Goal: Task Accomplishment & Management: Manage account settings

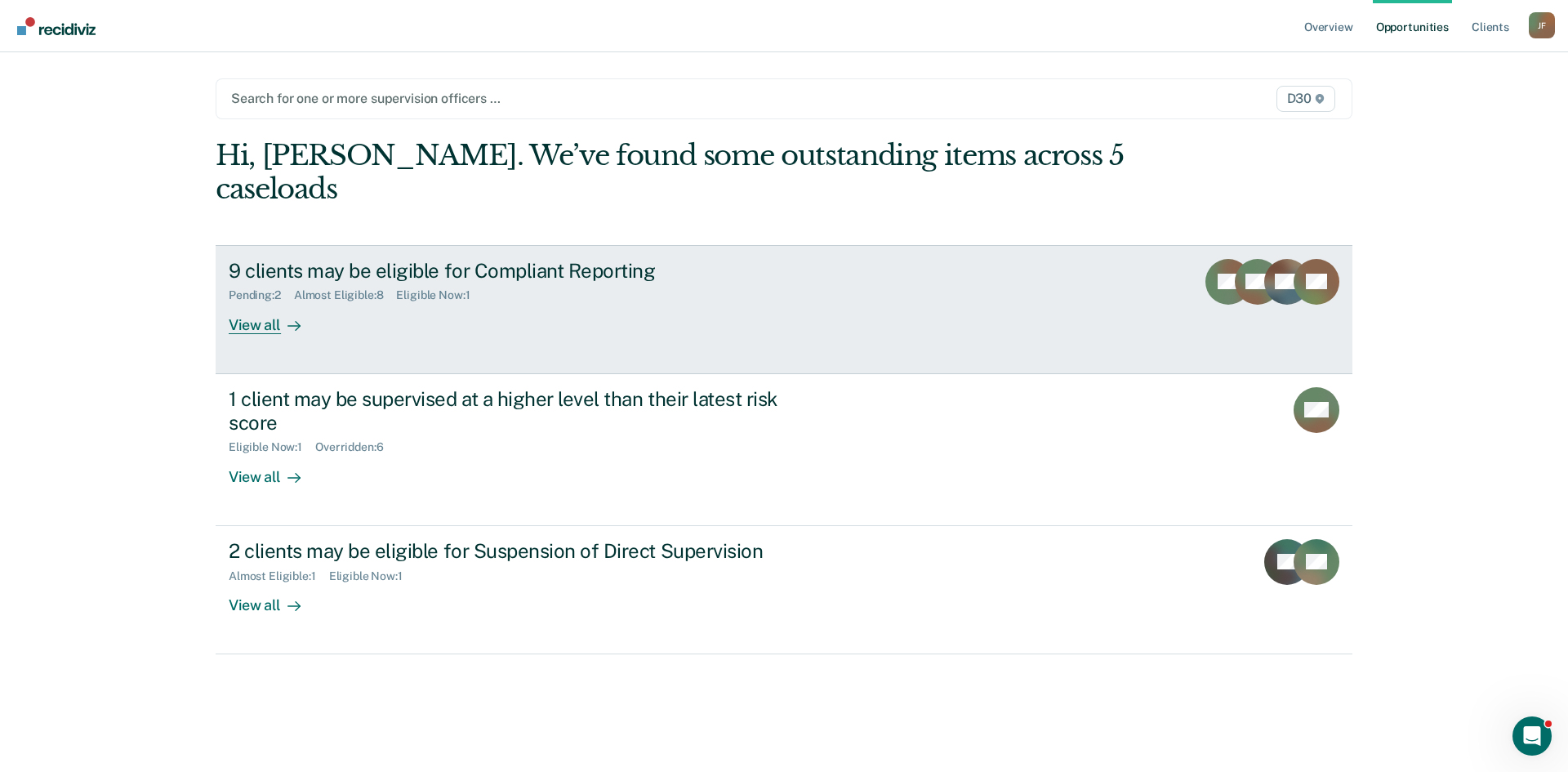
click at [278, 302] on div "View all" at bounding box center [274, 318] width 92 height 32
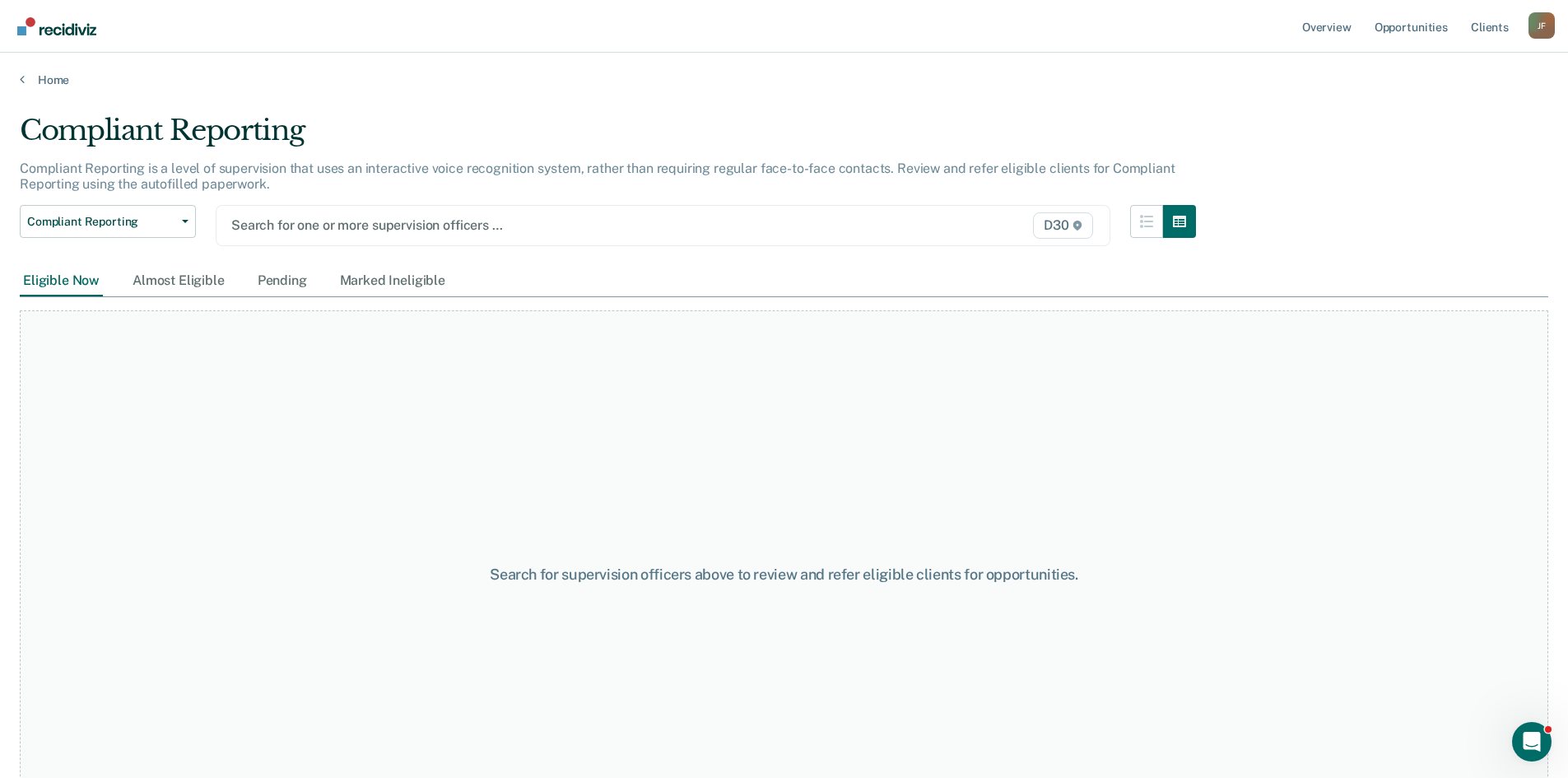
click at [380, 222] on div at bounding box center [533, 225] width 603 height 19
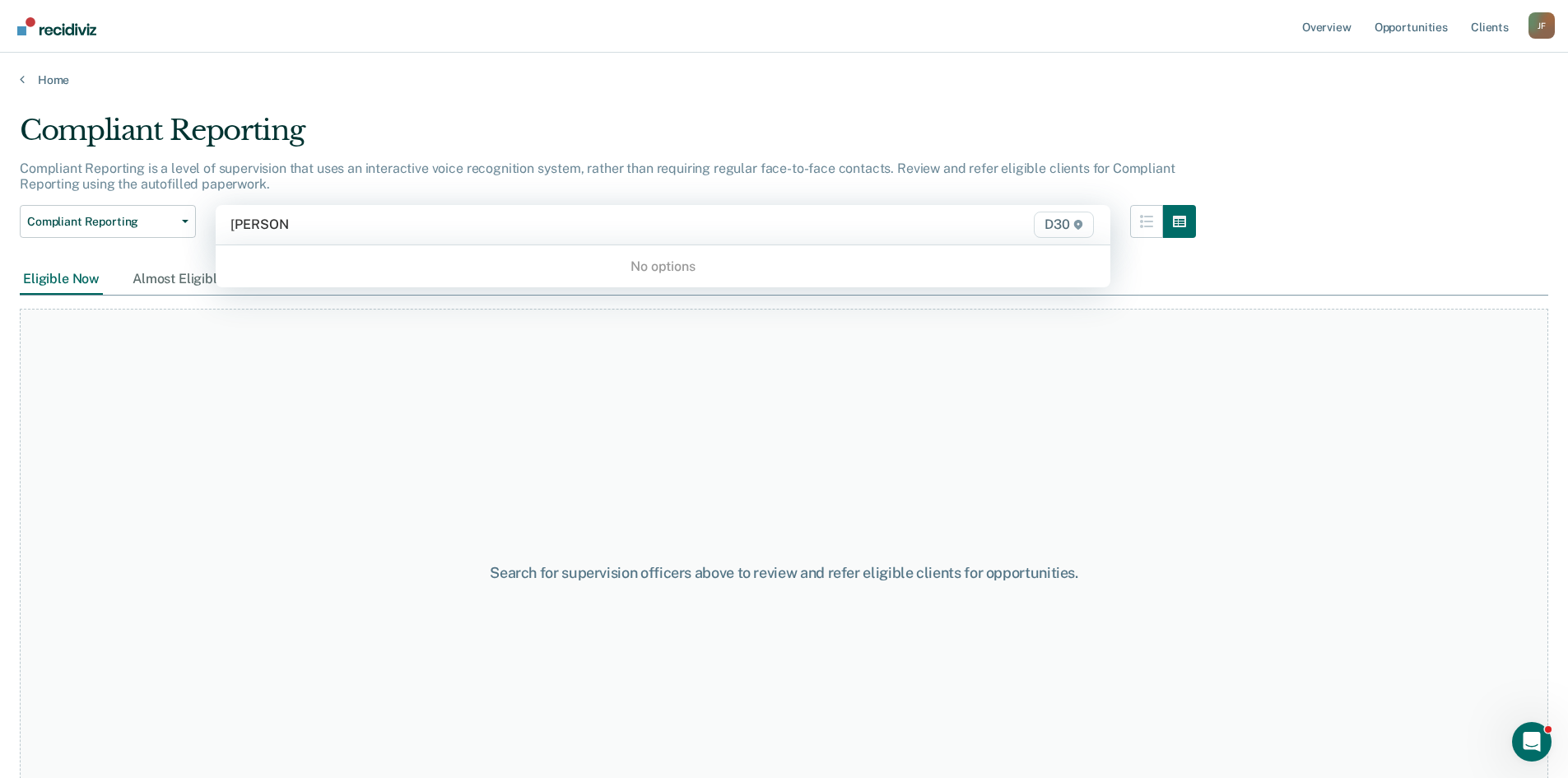
type input "[PERSON_NAME]"
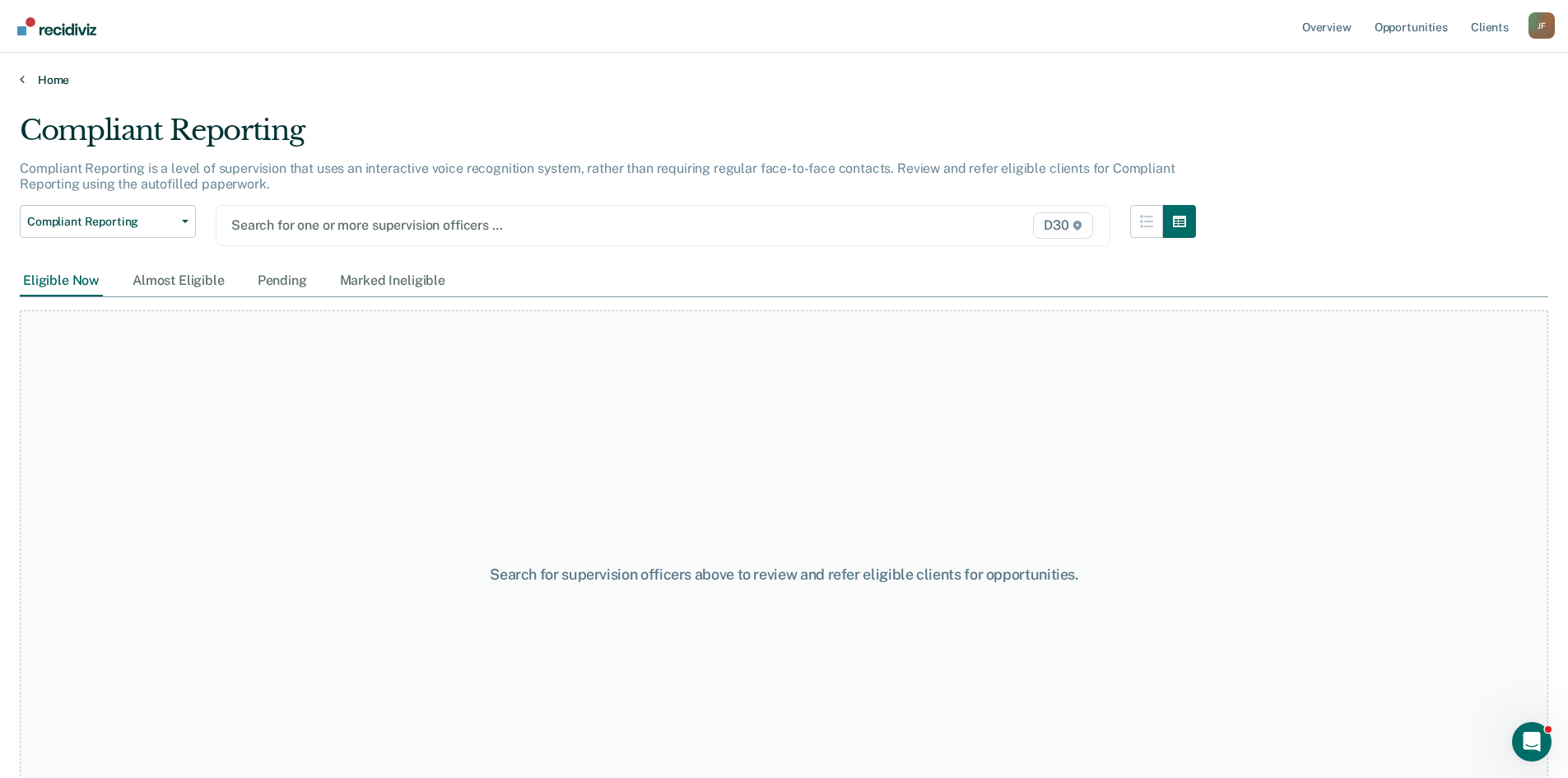
click at [55, 76] on link "Home" at bounding box center [784, 80] width 1529 height 15
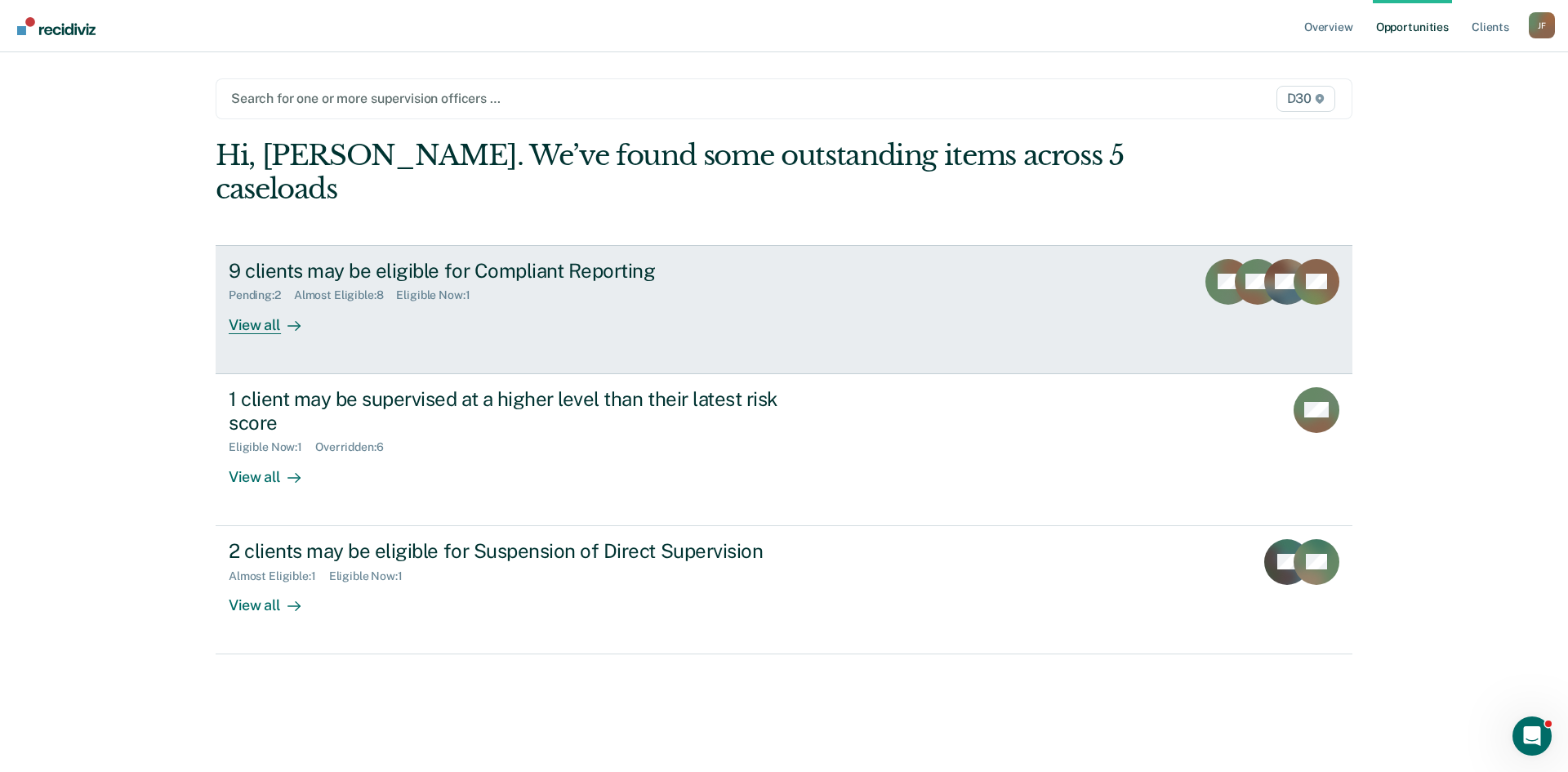
click at [265, 302] on div "View all" at bounding box center [274, 318] width 92 height 32
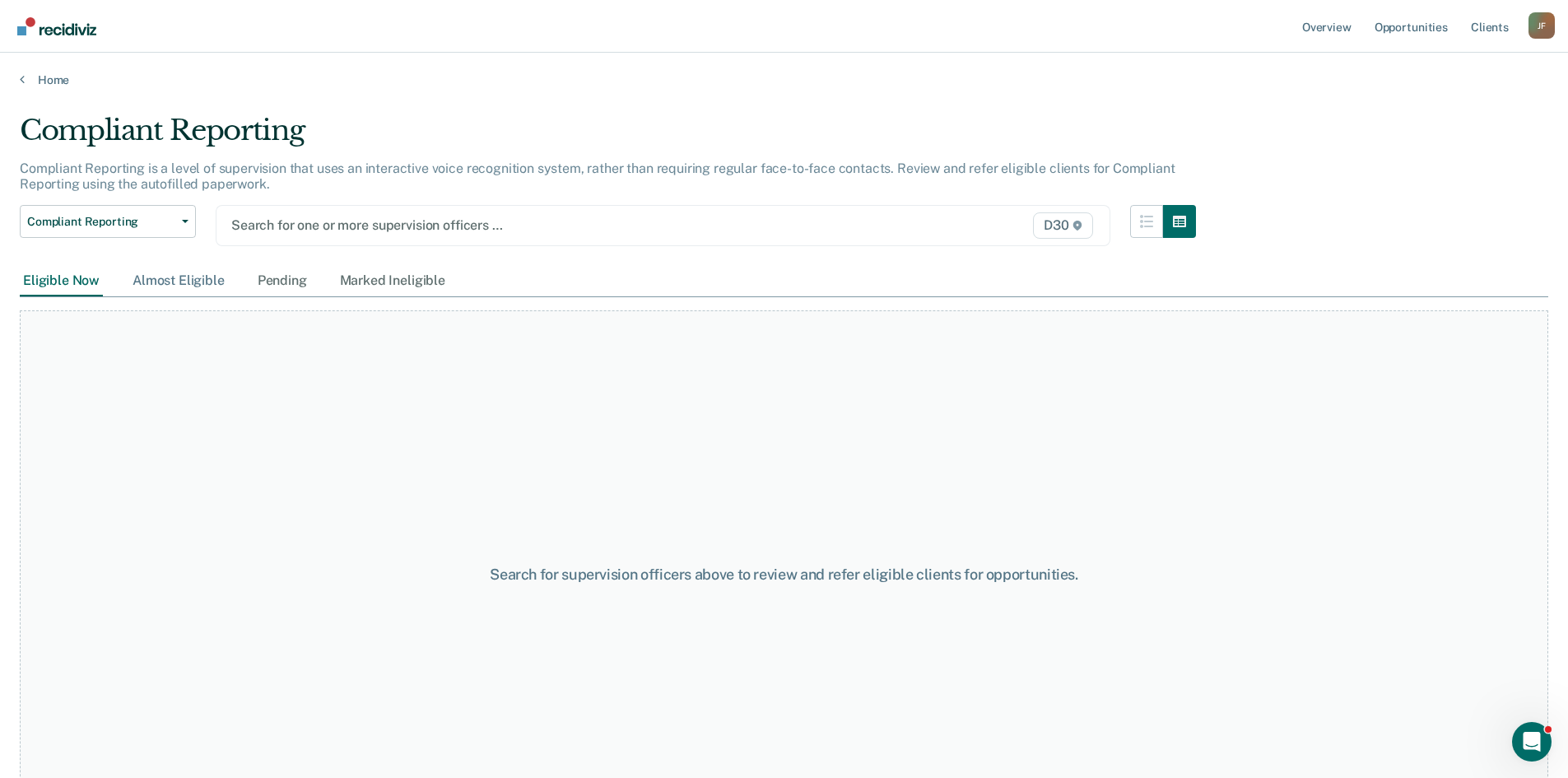
click at [185, 282] on div "Almost Eligible" at bounding box center [179, 281] width 99 height 30
click at [464, 233] on div at bounding box center [533, 225] width 603 height 19
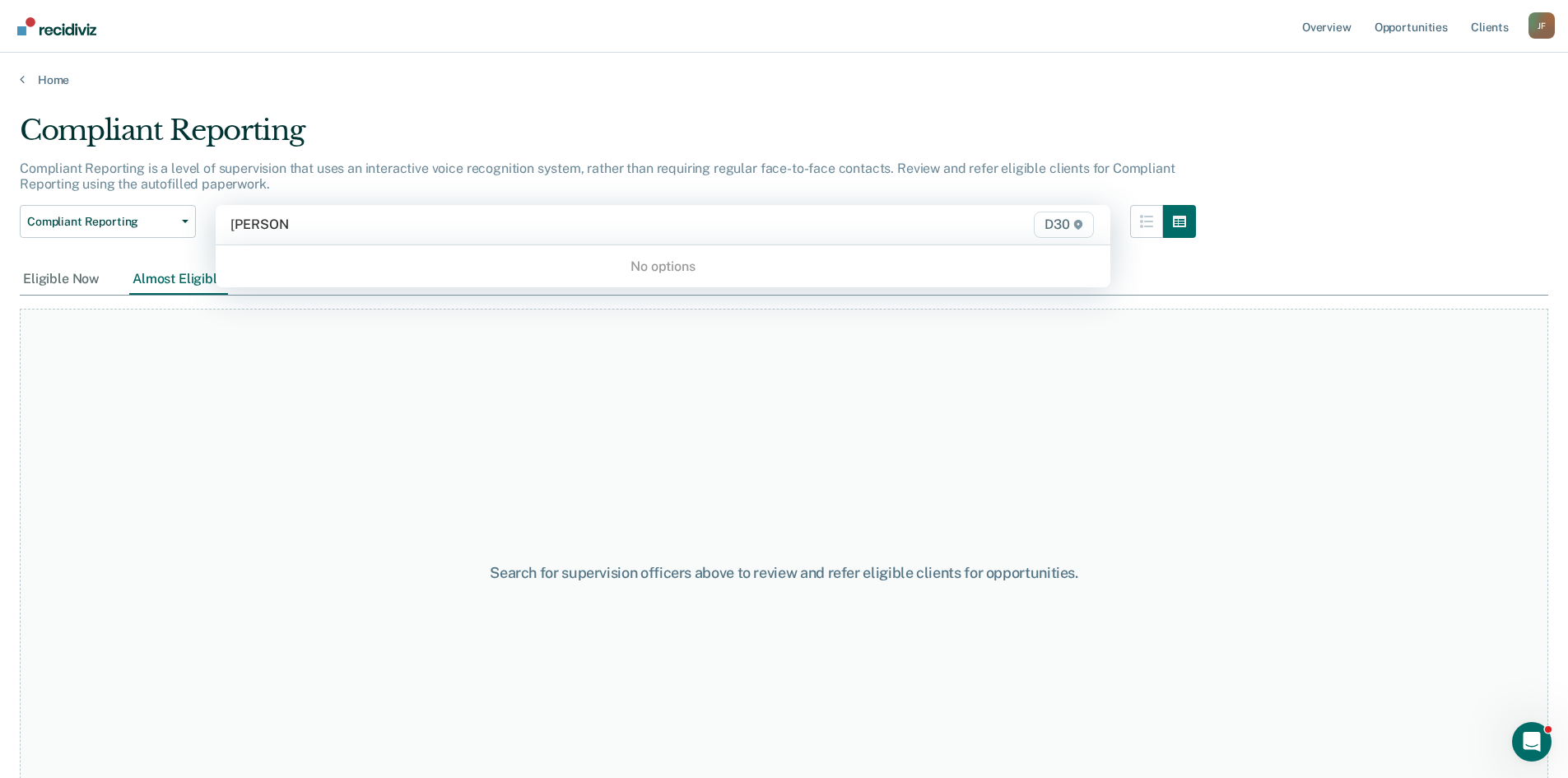
type input "[PERSON_NAME]"
click at [47, 88] on main "Compliant Reporting Compliant Reporting is a level of supervision that uses an …" at bounding box center [784, 430] width 1568 height 686
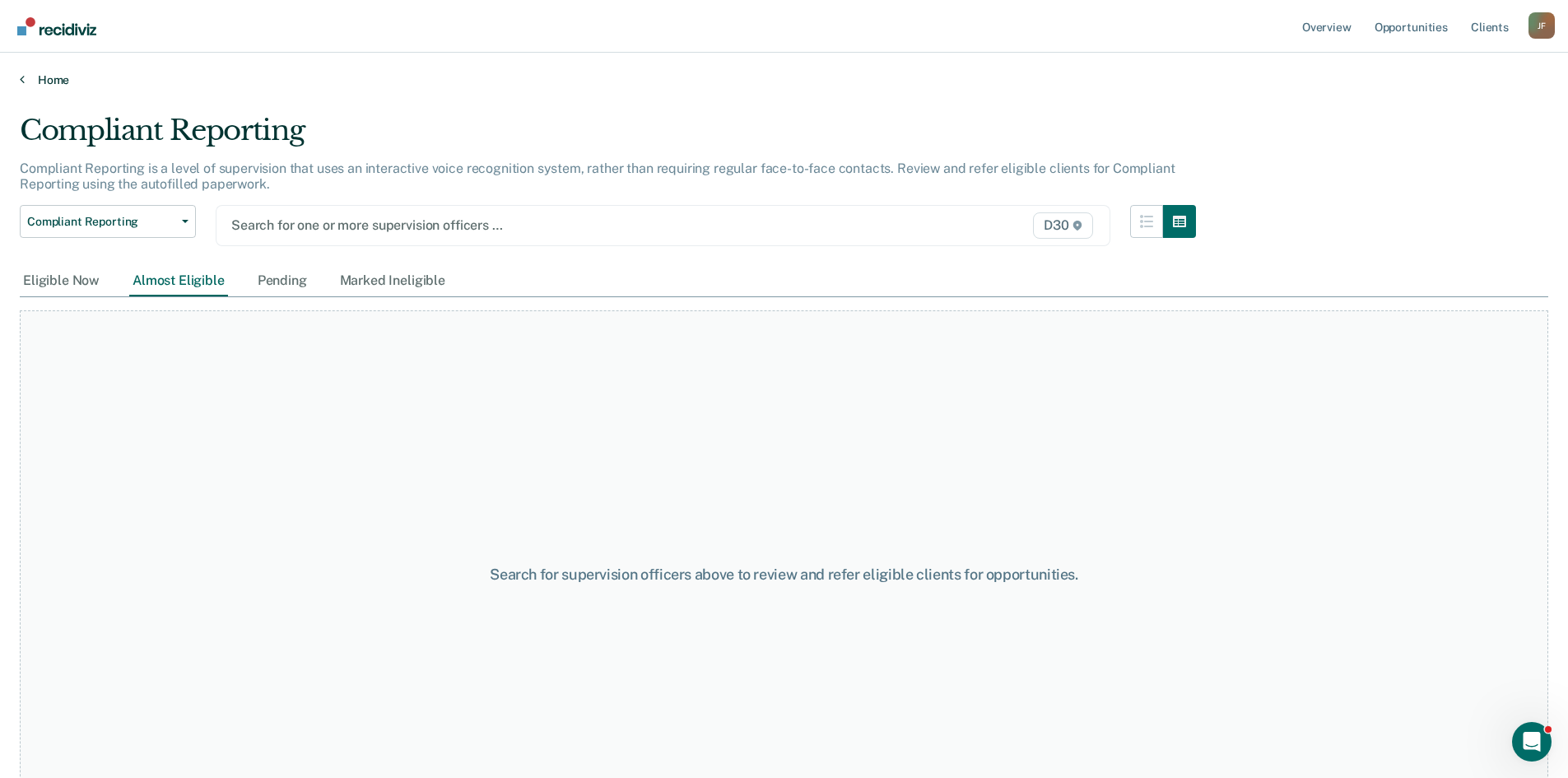
click at [49, 79] on link "Home" at bounding box center [784, 80] width 1529 height 15
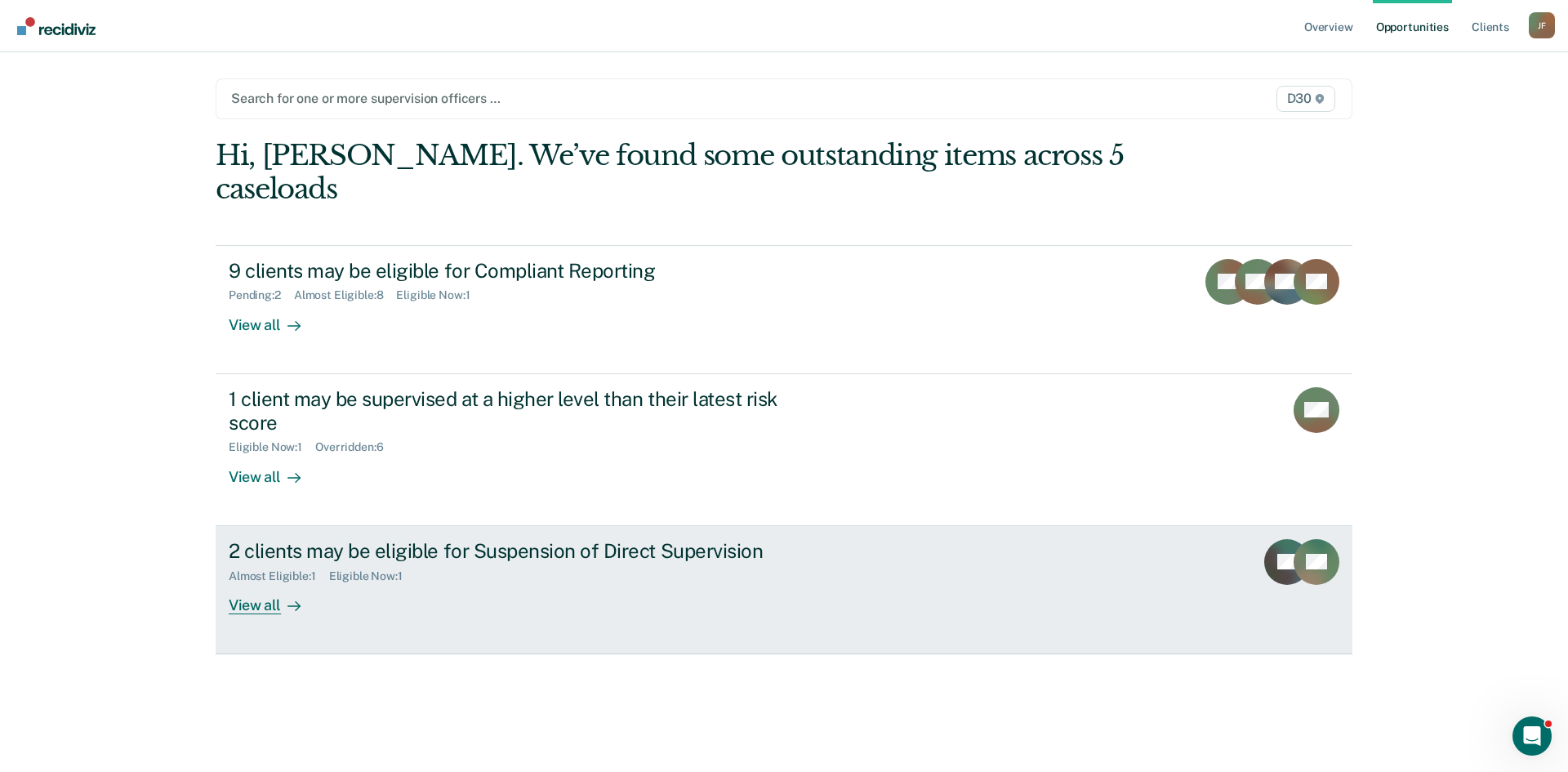
click at [263, 582] on div "View all" at bounding box center [274, 598] width 92 height 32
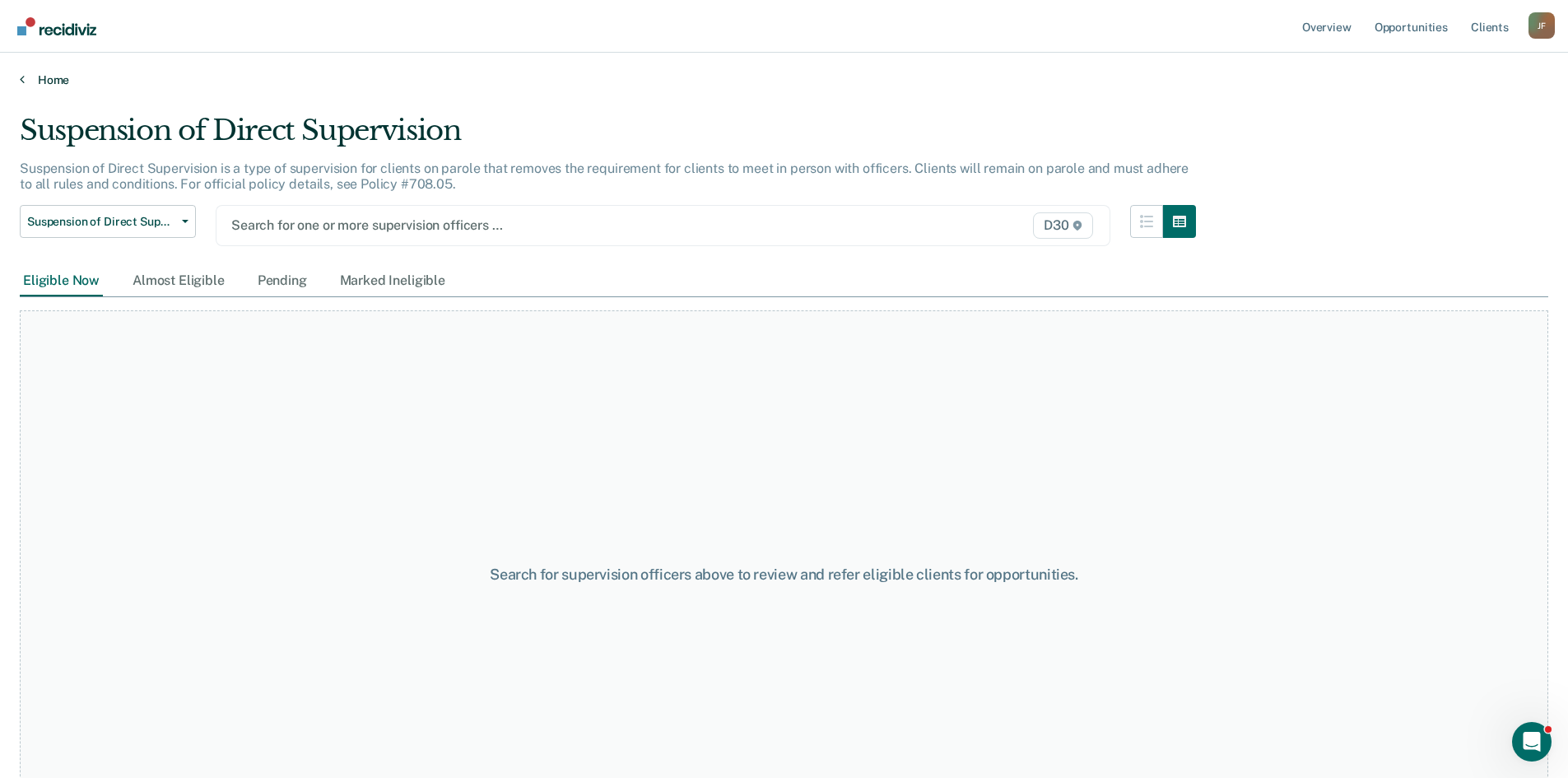
click at [33, 78] on link "Home" at bounding box center [784, 80] width 1529 height 15
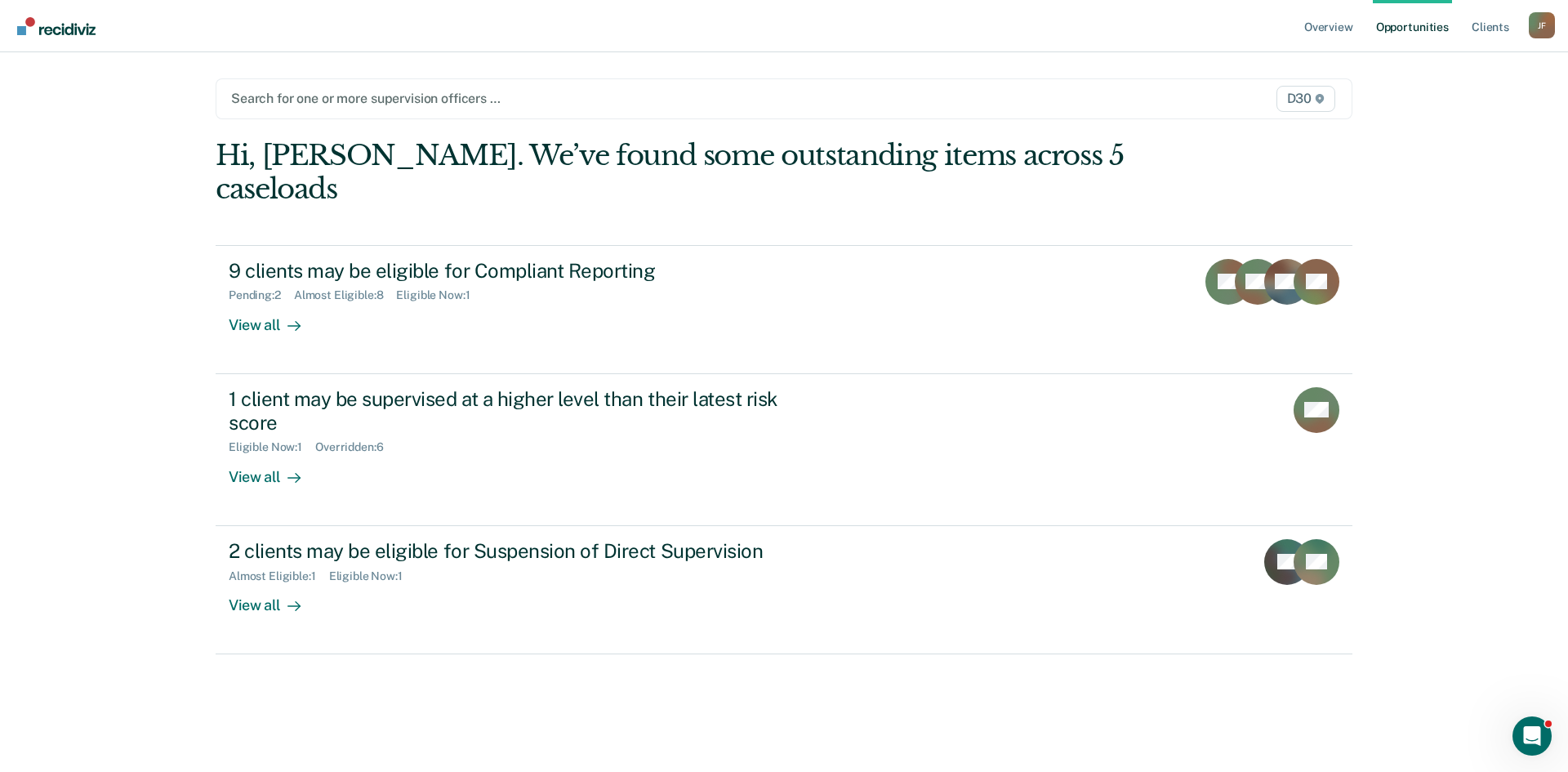
click at [480, 104] on div at bounding box center [618, 98] width 774 height 19
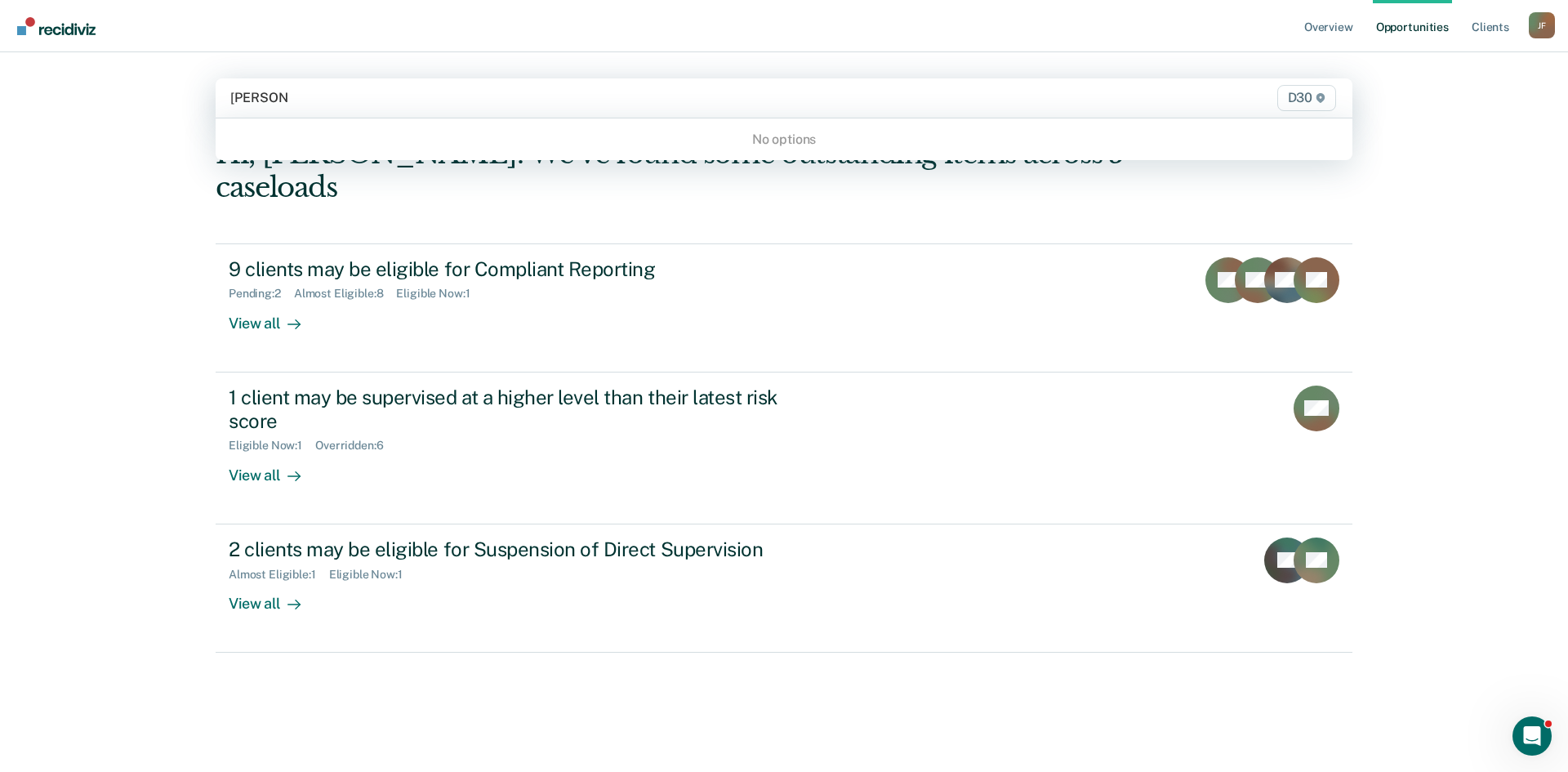
type input "[PERSON_NAME]"
click at [779, 143] on div "No options" at bounding box center [784, 139] width 1137 height 28
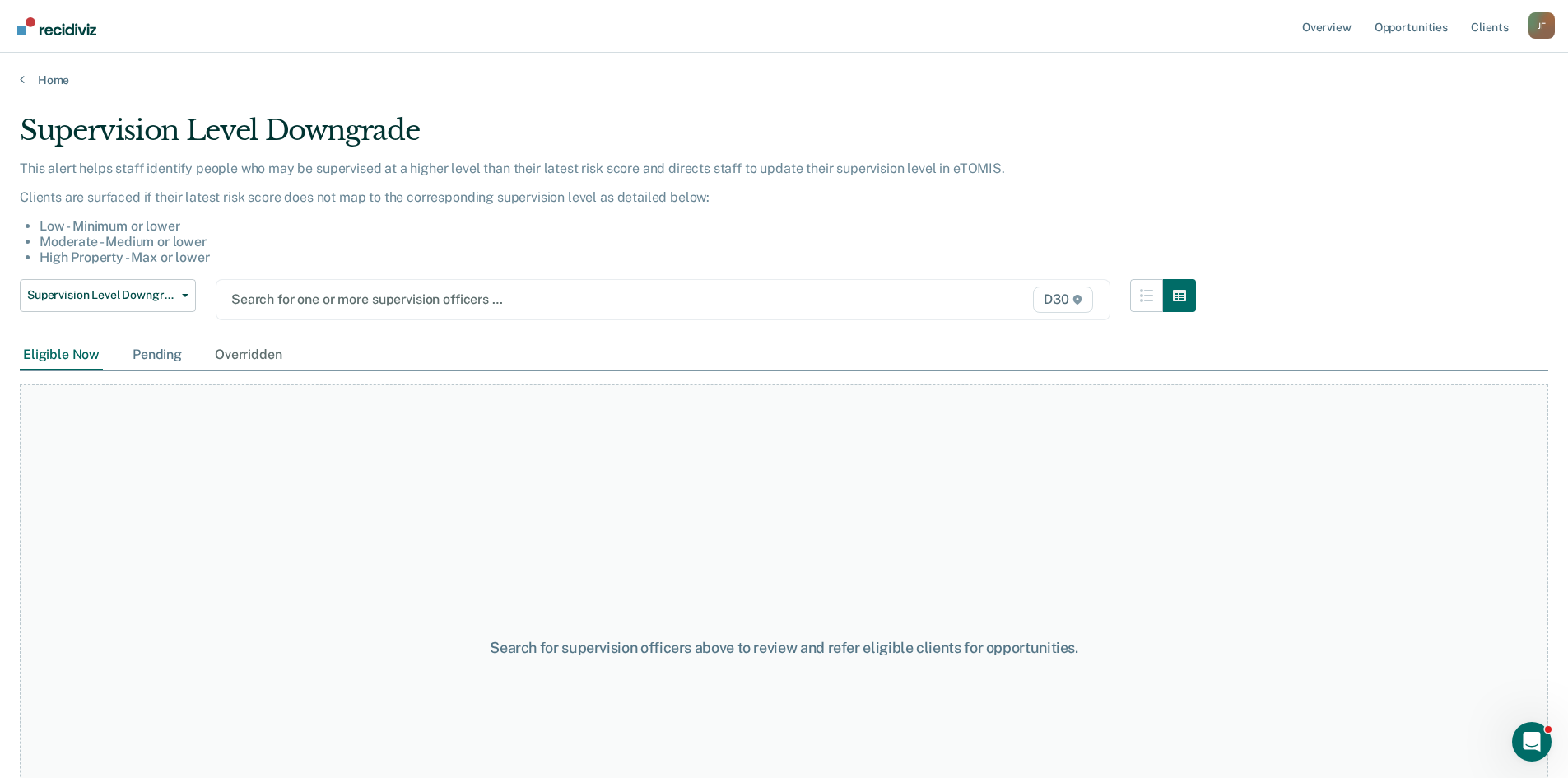
click at [146, 350] on div "Pending" at bounding box center [157, 355] width 56 height 30
click at [229, 345] on div "Overridden" at bounding box center [248, 355] width 73 height 30
click at [55, 72] on link "Home" at bounding box center [784, 80] width 1529 height 15
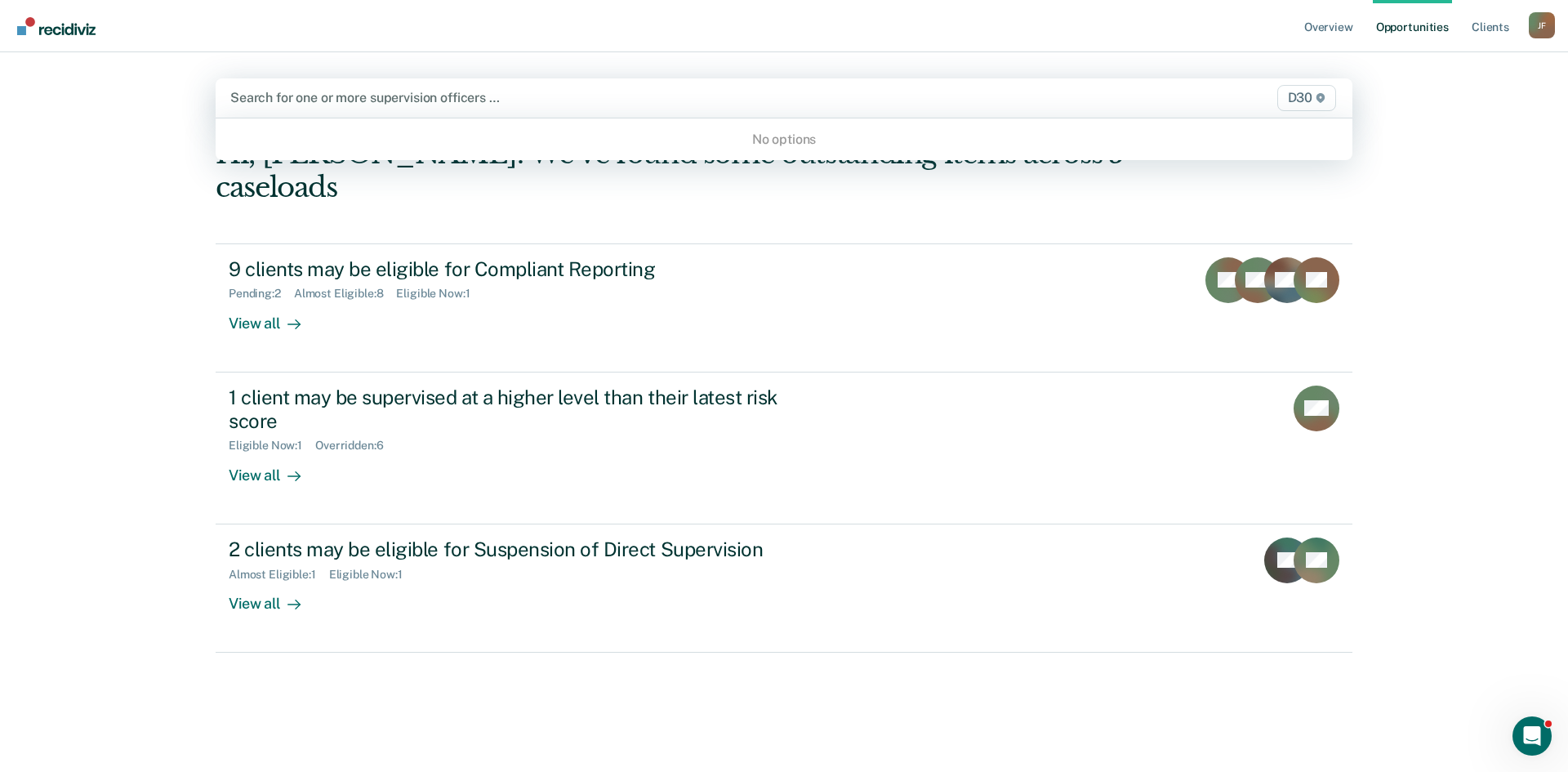
click at [1312, 103] on span "D30" at bounding box center [1306, 98] width 59 height 26
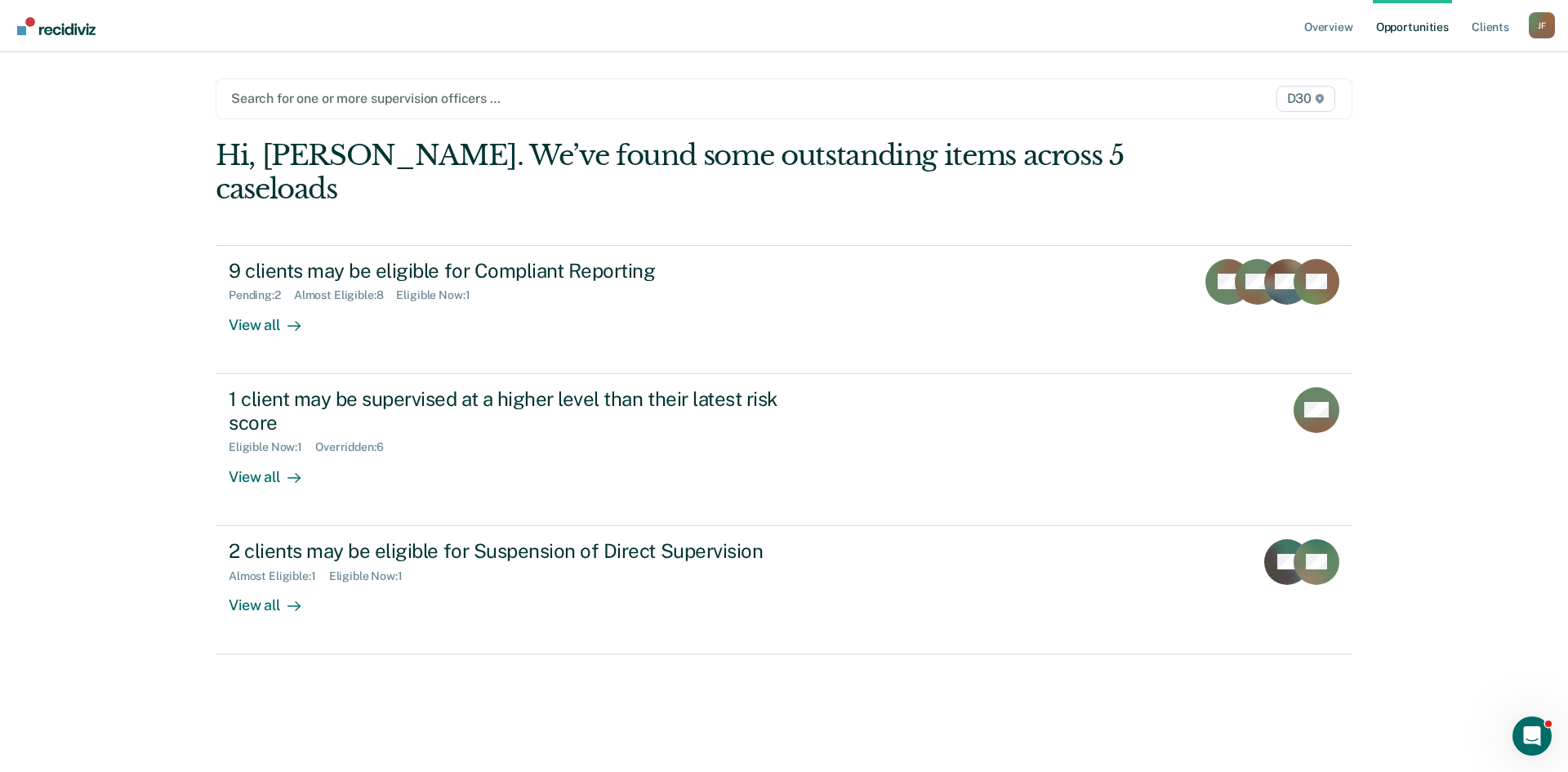
click at [1312, 103] on span "D30" at bounding box center [1305, 98] width 59 height 26
click at [1545, 28] on div "[PERSON_NAME]" at bounding box center [1541, 25] width 26 height 26
click at [1431, 69] on link "Profile" at bounding box center [1476, 67] width 132 height 14
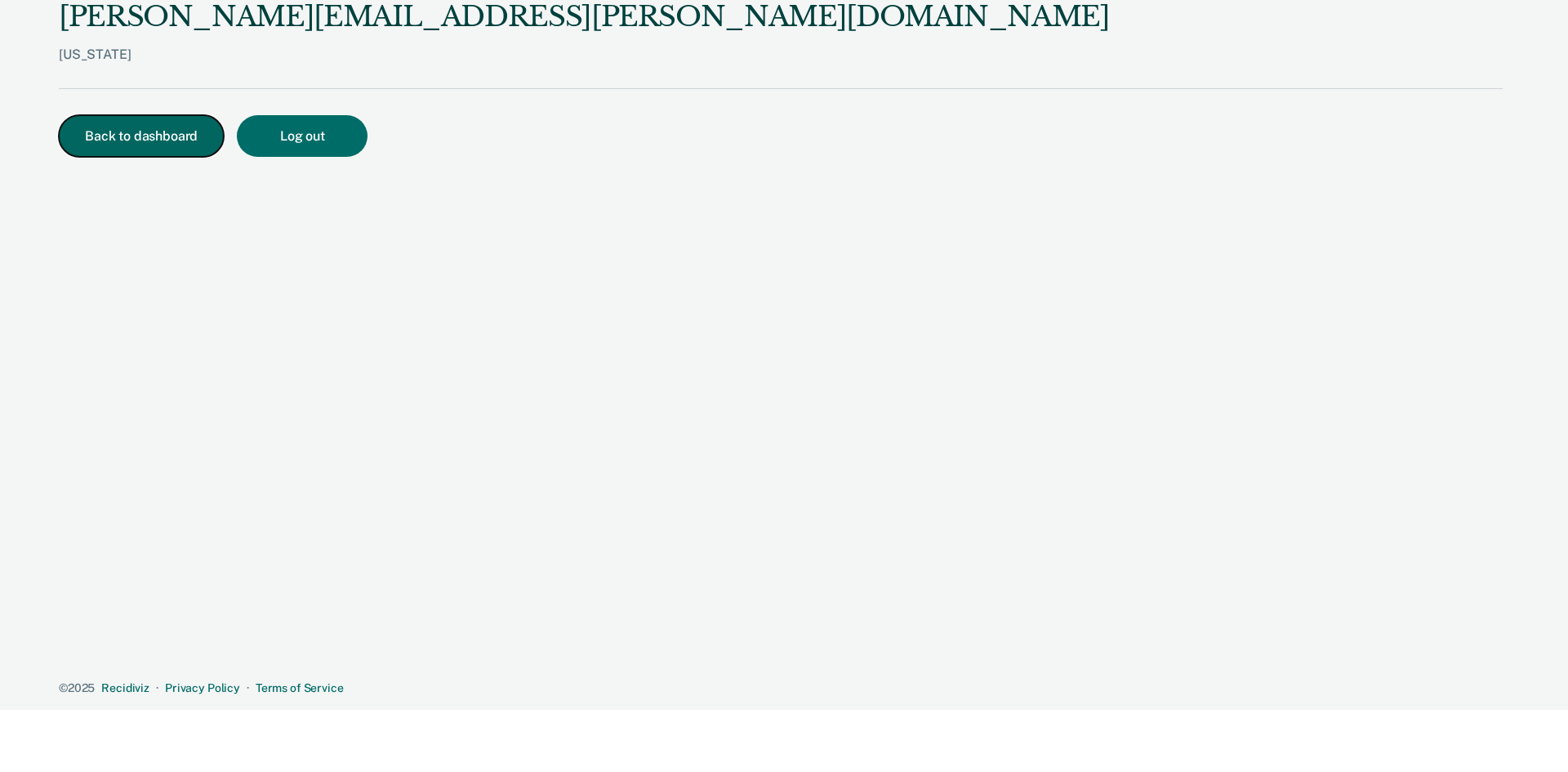
click at [135, 136] on button "Back to dashboard" at bounding box center [142, 136] width 165 height 42
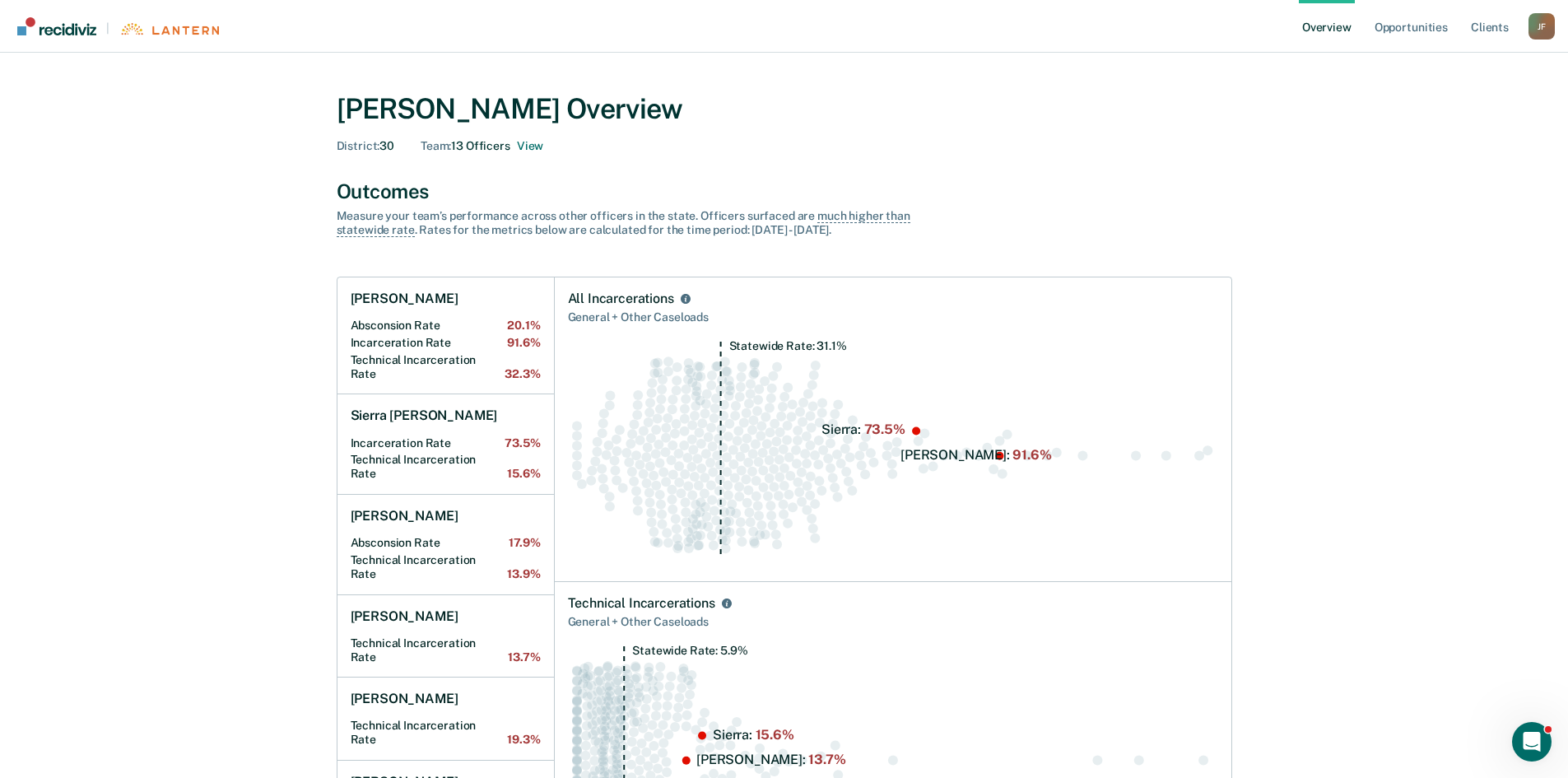
click at [1335, 30] on link "Overview" at bounding box center [1327, 26] width 56 height 53
click at [533, 145] on button "View" at bounding box center [529, 146] width 26 height 14
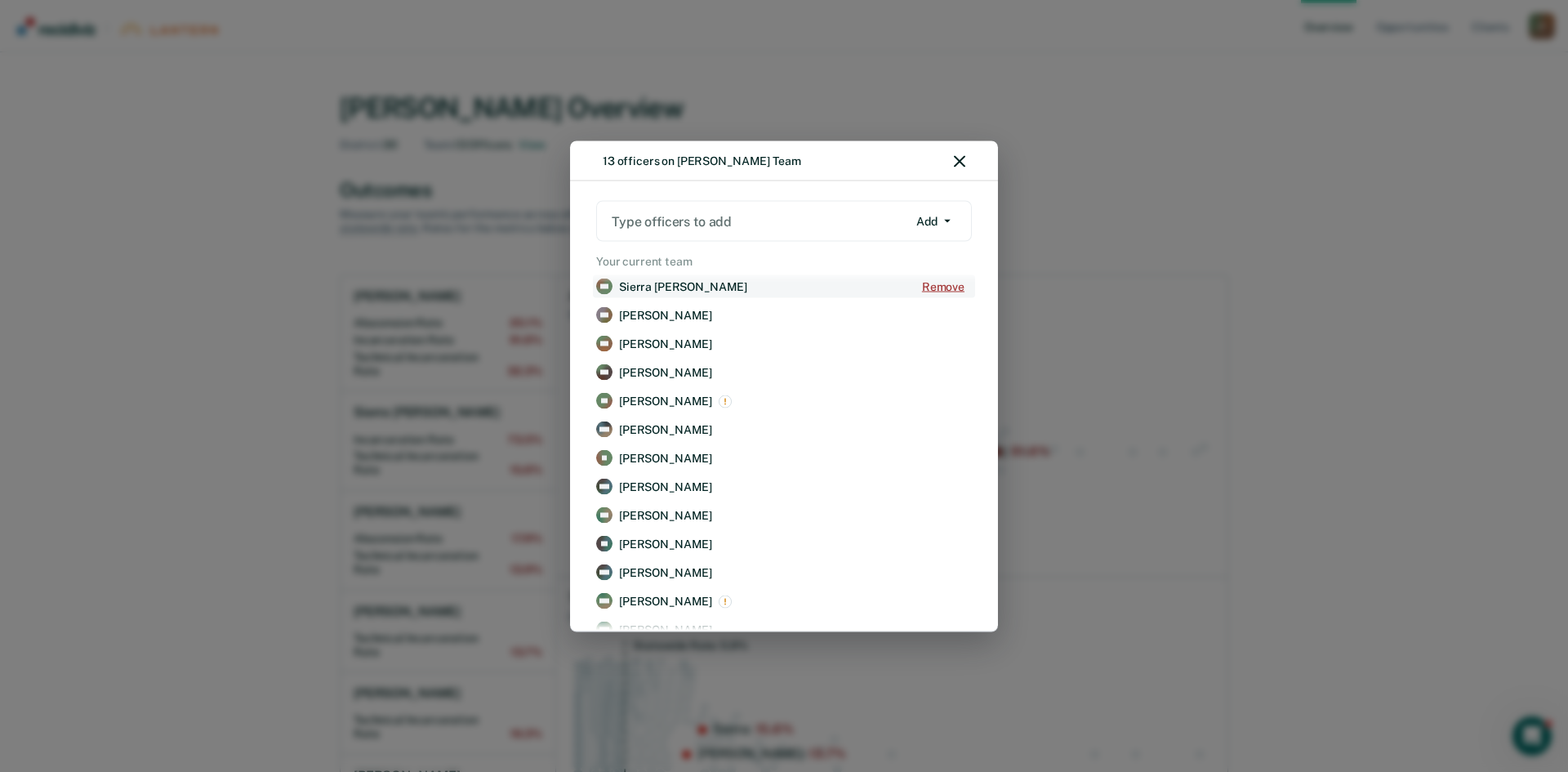
click at [948, 283] on button "Remove" at bounding box center [943, 286] width 58 height 22
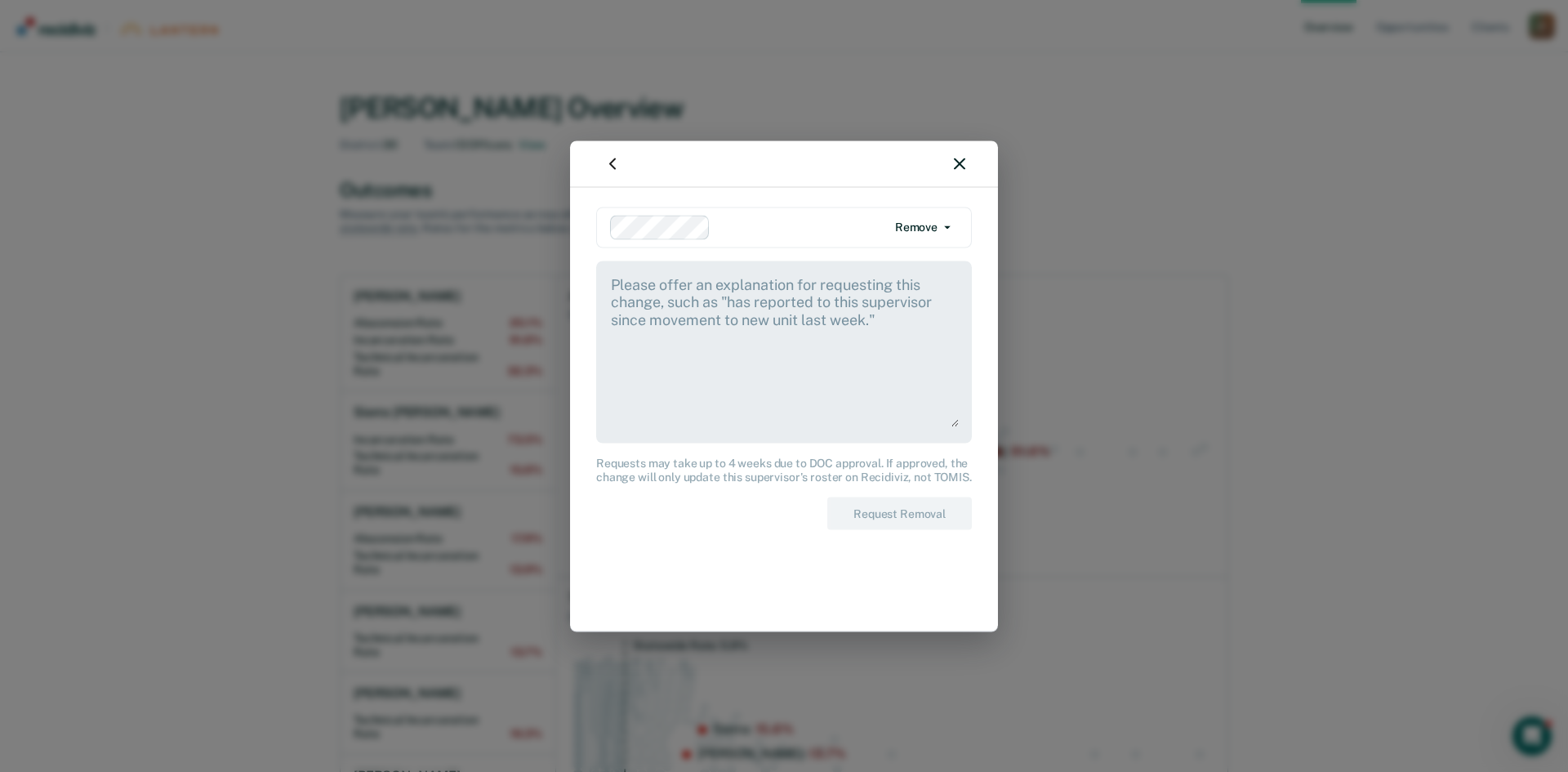
click at [966, 163] on div at bounding box center [784, 163] width 428 height 47
click at [616, 163] on img "button" at bounding box center [613, 163] width 20 height 20
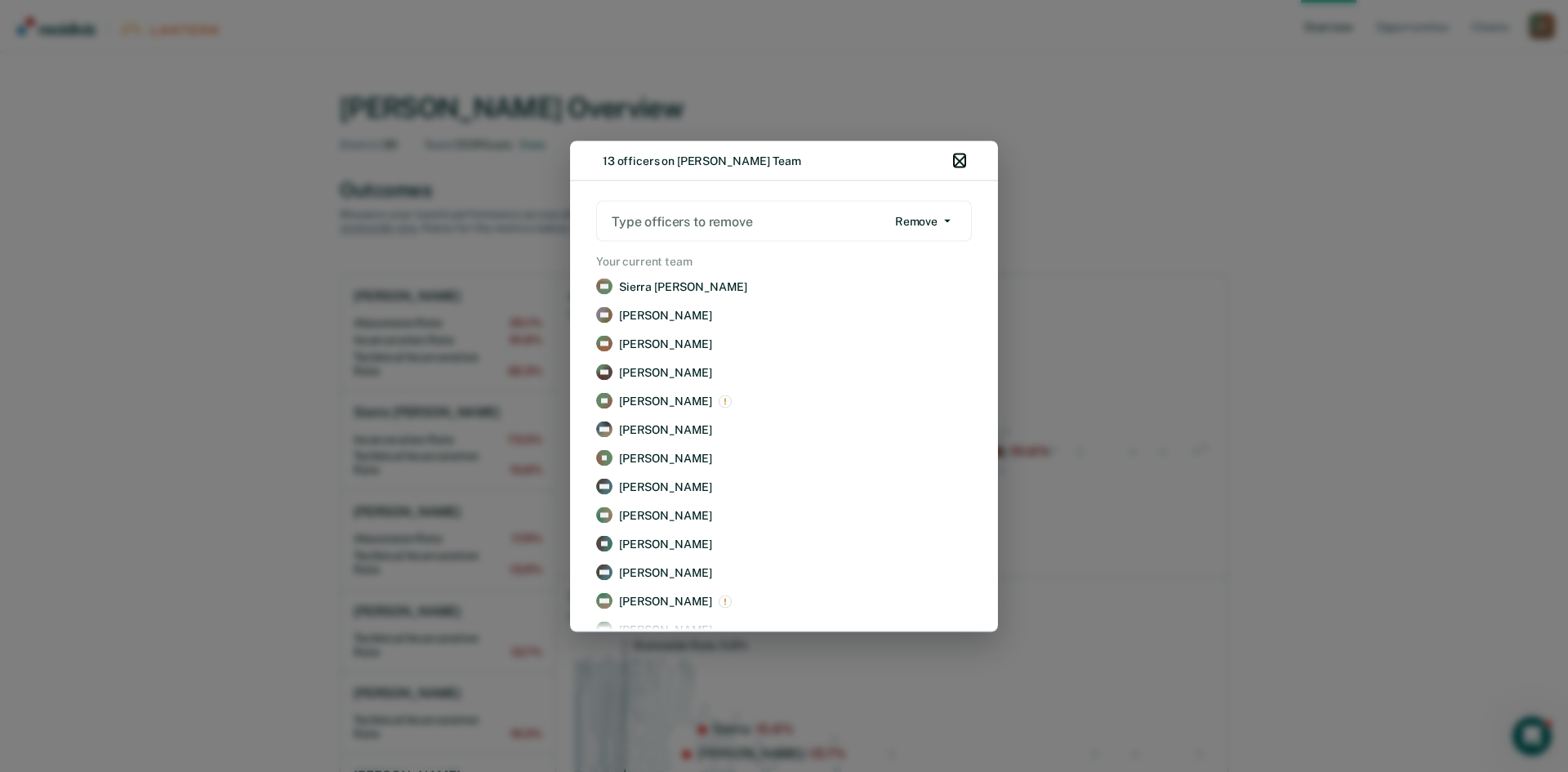
click at [959, 164] on icon "button" at bounding box center [959, 161] width 12 height 12
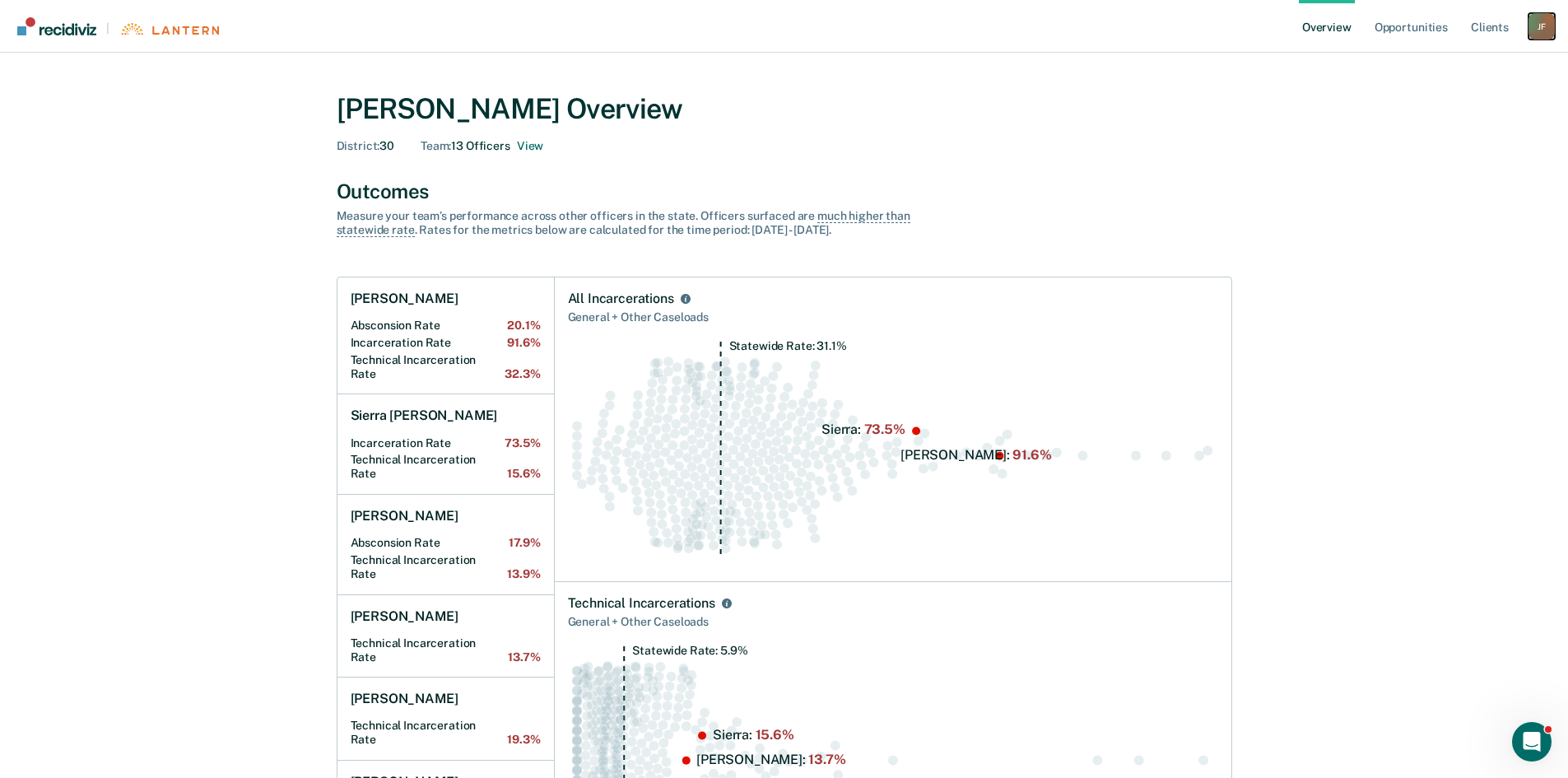
click at [1548, 29] on div "[PERSON_NAME]" at bounding box center [1541, 26] width 26 height 26
click at [1492, 34] on link "Client s" at bounding box center [1490, 26] width 45 height 53
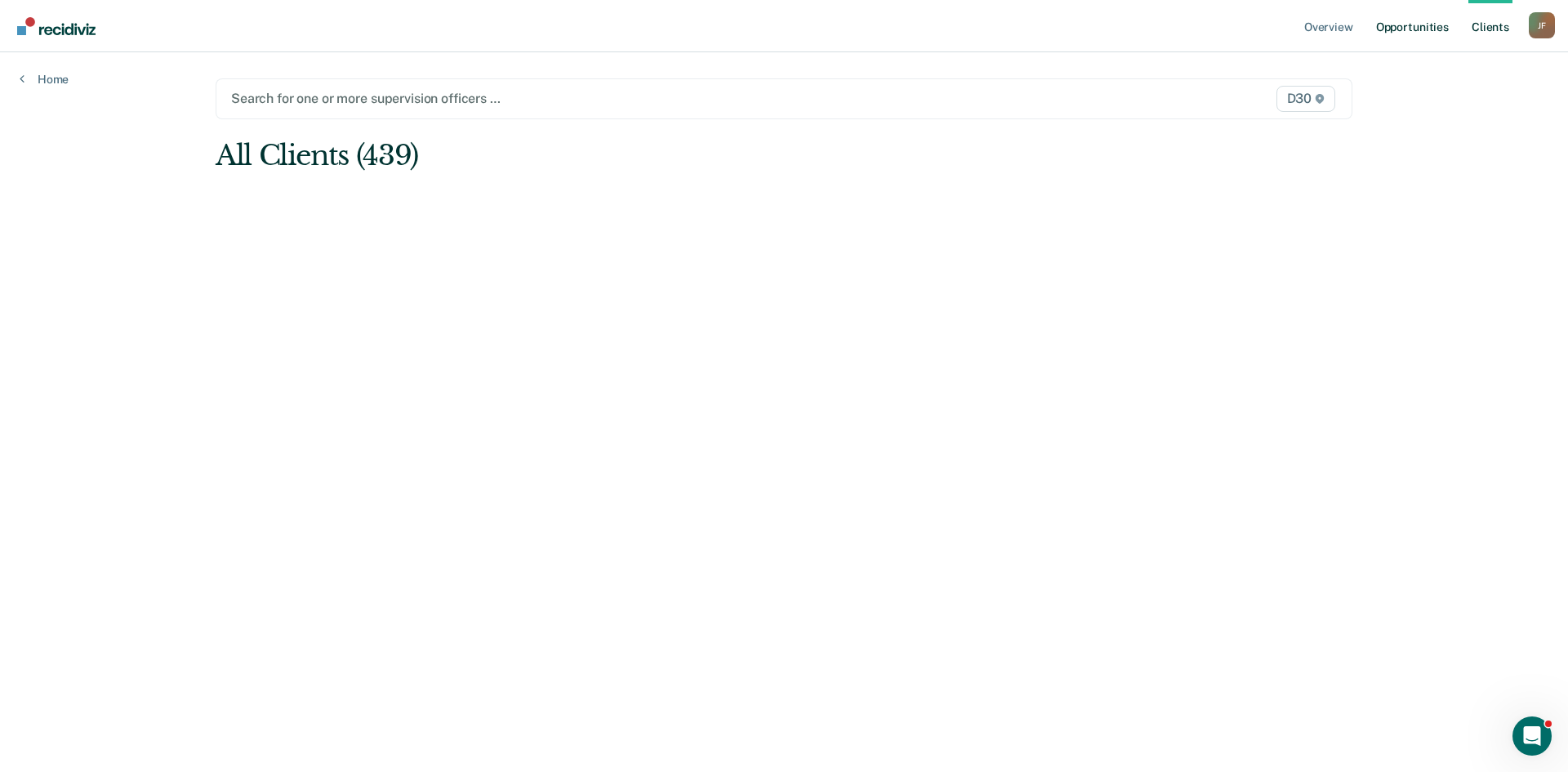
click at [1410, 29] on link "Opportunities" at bounding box center [1412, 26] width 79 height 53
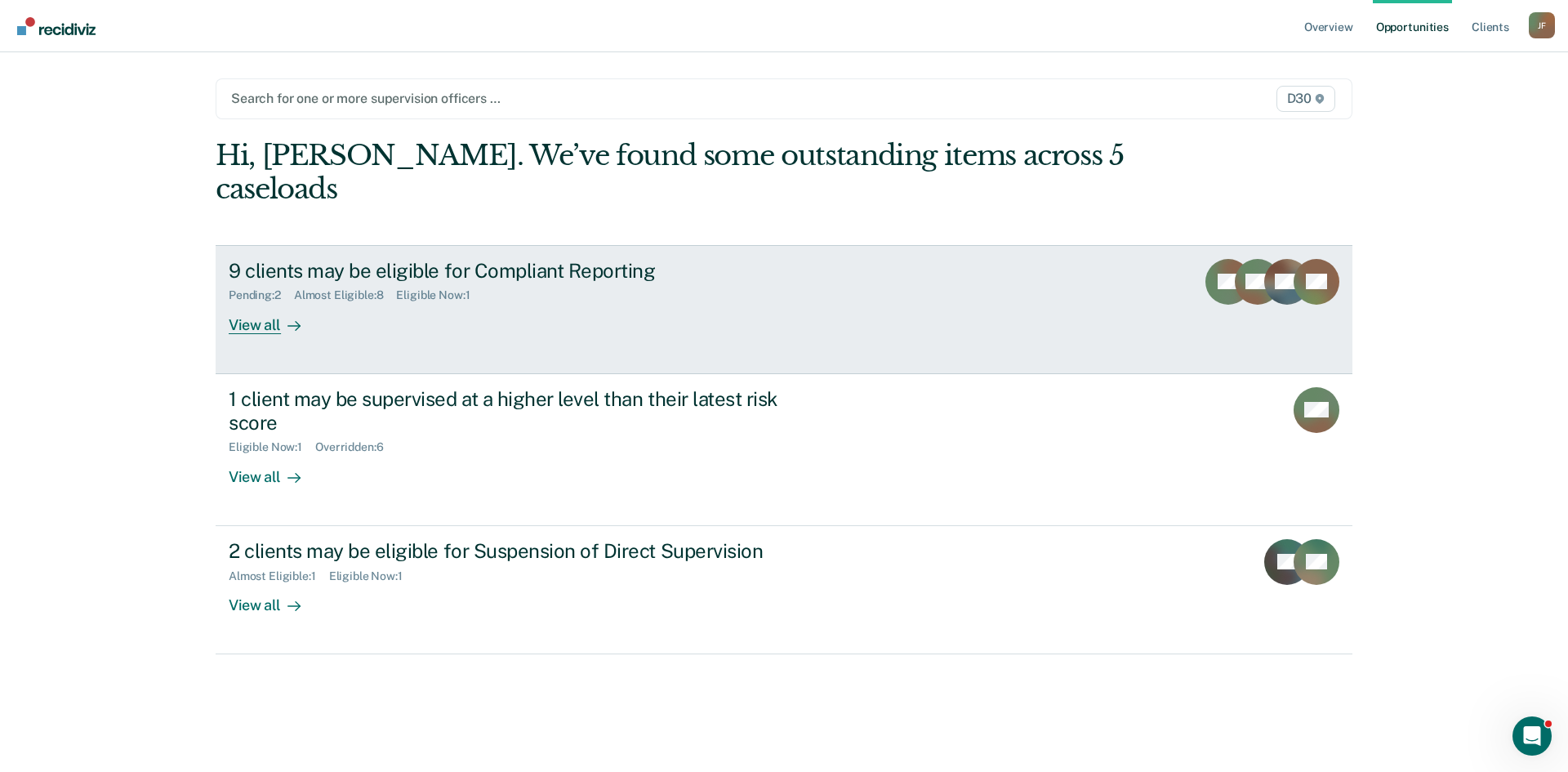
click at [250, 302] on div "View all" at bounding box center [274, 318] width 92 height 32
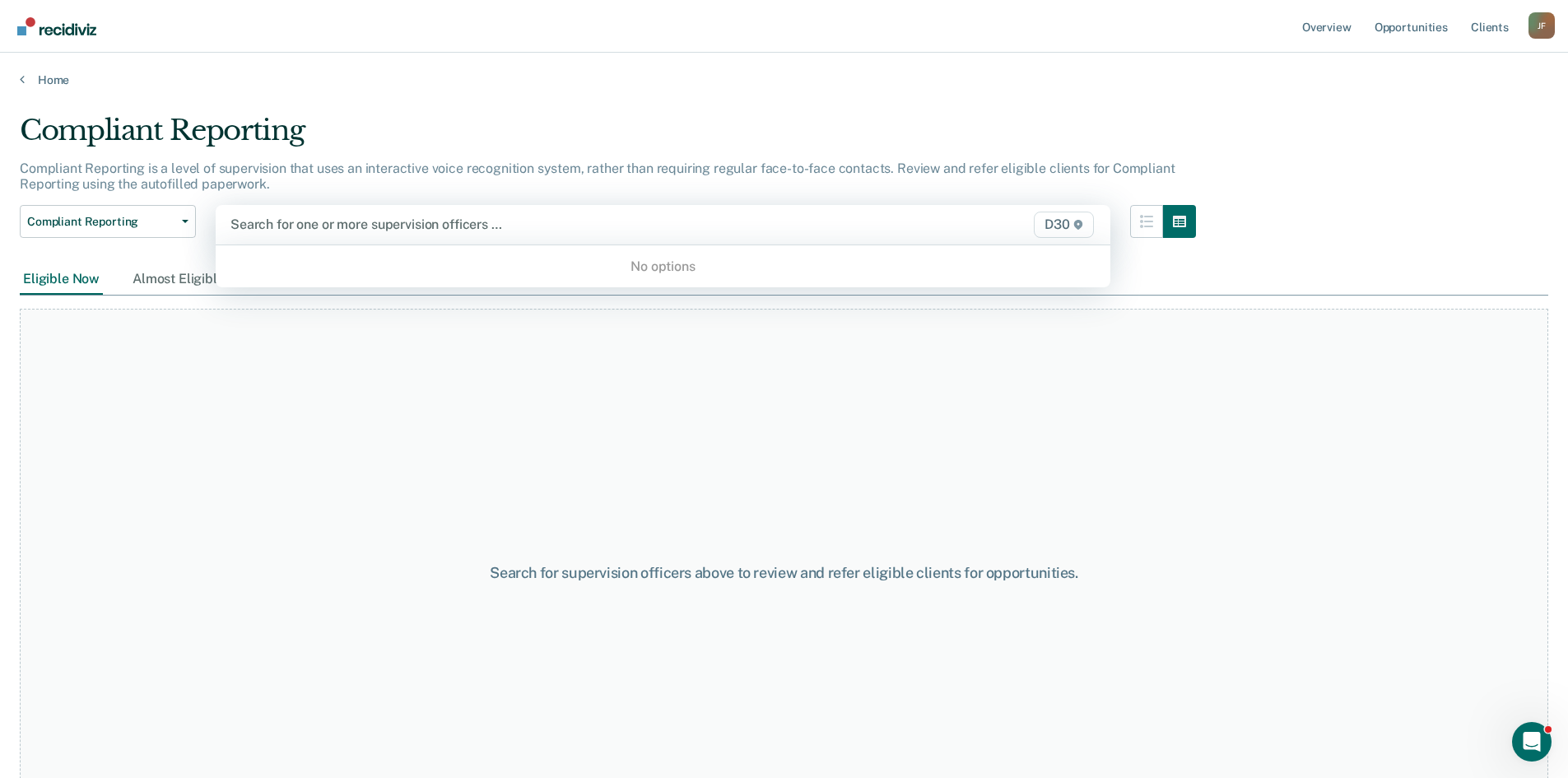
click at [354, 223] on div at bounding box center [532, 224] width 604 height 19
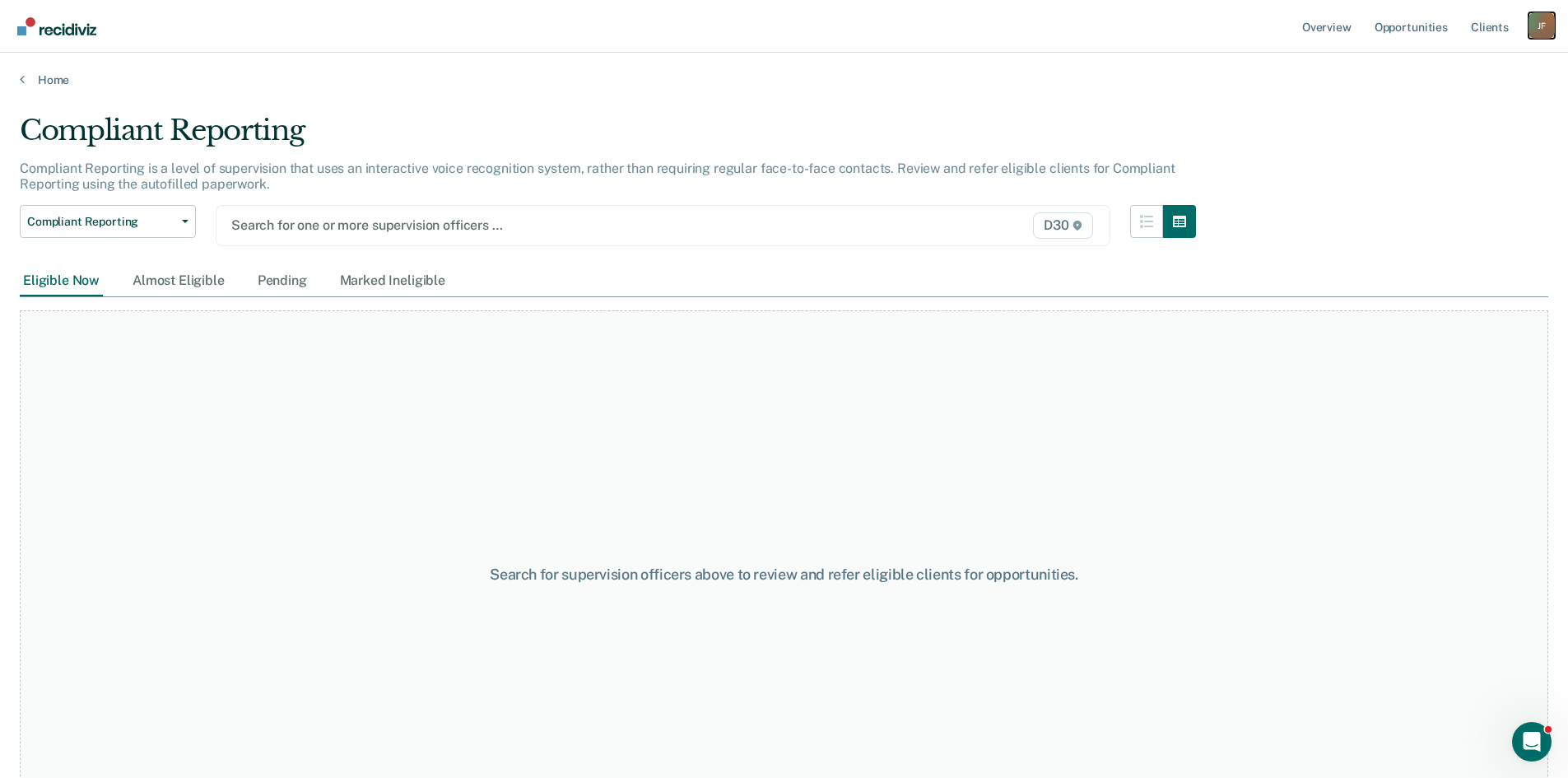
click at [1539, 25] on div "[PERSON_NAME]" at bounding box center [1541, 25] width 26 height 26
click at [1429, 109] on link "Log Out" at bounding box center [1476, 108] width 133 height 14
